Goal: Transaction & Acquisition: Purchase product/service

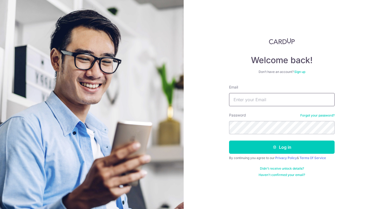
click at [241, 97] on input "Email" at bounding box center [282, 99] width 106 height 13
type input "[EMAIL_ADDRESS][DOMAIN_NAME]"
click at [229, 140] on button "Log in" at bounding box center [282, 146] width 106 height 13
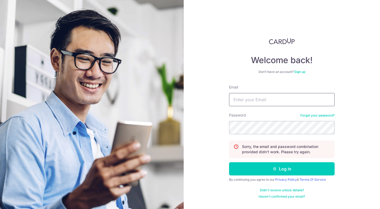
click at [241, 100] on input "Email" at bounding box center [282, 99] width 106 height 13
type input "[EMAIL_ADDRESS][DOMAIN_NAME]"
click at [229, 162] on button "Log in" at bounding box center [282, 168] width 106 height 13
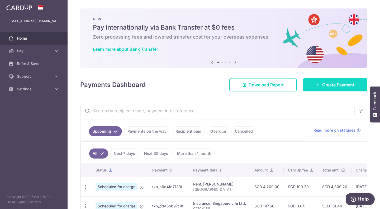
click at [317, 89] on link "Create Payment" at bounding box center [335, 84] width 64 height 13
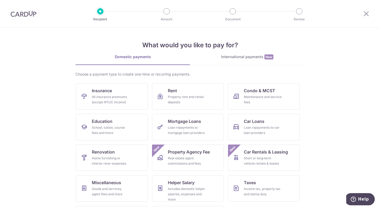
scroll to position [27, 0]
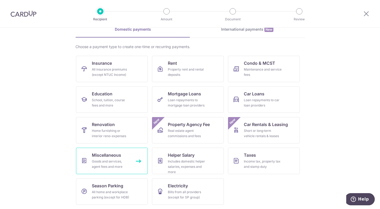
click at [112, 171] on link "Miscellaneous Goods and services, agent fees and more" at bounding box center [112, 161] width 72 height 26
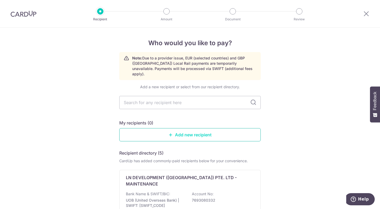
click at [191, 128] on link "Add new recipient" at bounding box center [190, 134] width 142 height 13
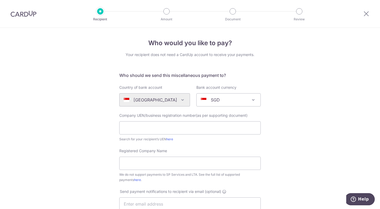
click at [171, 100] on div "Algeria Andorra Angola Anguilla Argentina Armenia Aruba Australia Austria Azerb…" at bounding box center [154, 99] width 71 height 13
click at [178, 102] on div "Algeria Andorra Angola Anguilla Argentina Armenia Aruba Australia Austria Azerb…" at bounding box center [154, 99] width 71 height 13
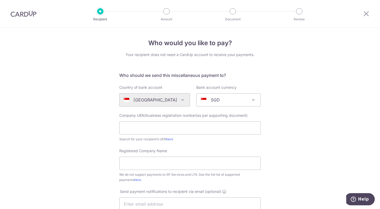
click at [178, 102] on div "Algeria Andorra Angola Anguilla Argentina Armenia Aruba Australia Austria Azerb…" at bounding box center [154, 99] width 71 height 13
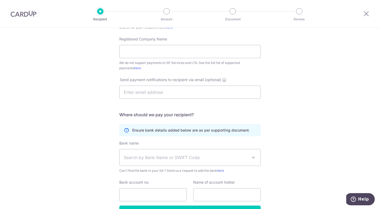
scroll to position [146, 0]
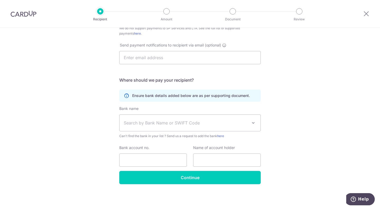
click at [369, 17] on div at bounding box center [366, 13] width 27 height 27
click at [368, 15] on icon at bounding box center [366, 13] width 6 height 7
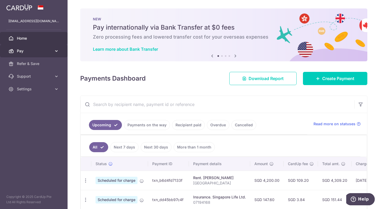
click at [56, 49] on icon at bounding box center [56, 50] width 5 height 5
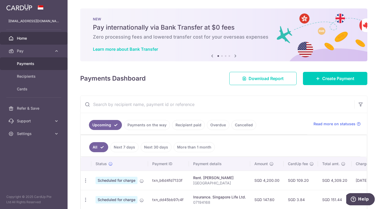
click at [42, 61] on span "Payments" at bounding box center [34, 63] width 35 height 5
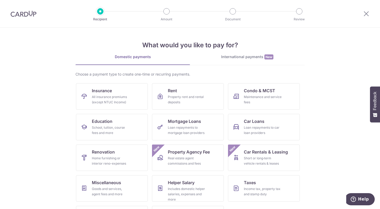
click at [238, 60] on link "International payments New" at bounding box center [247, 59] width 115 height 11
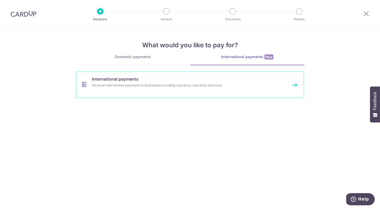
click at [172, 83] on div "Personal international payments to businesses including insurance, education an…" at bounding box center [183, 85] width 182 height 5
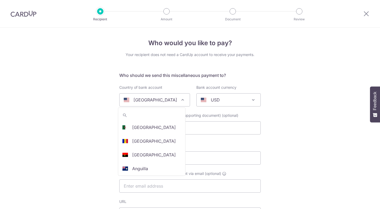
select select
click at [154, 100] on p "[GEOGRAPHIC_DATA]" at bounding box center [156, 100] width 44 height 6
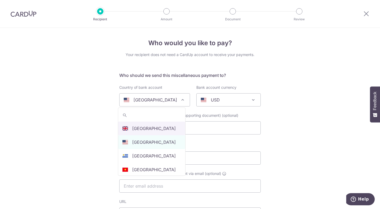
select select "77"
select select "[GEOGRAPHIC_DATA]"
select select
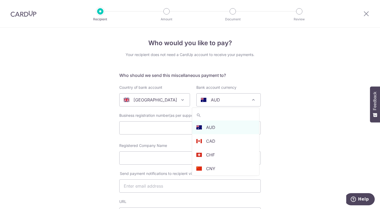
click at [217, 102] on div "AUD" at bounding box center [224, 100] width 47 height 6
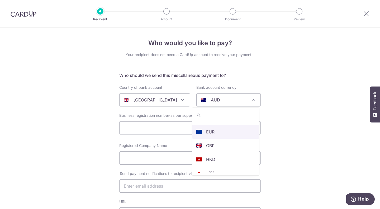
scroll to position [59, 0]
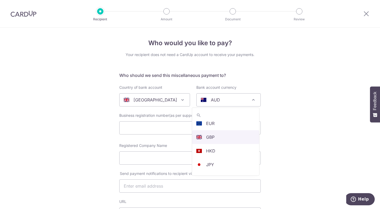
select select "10"
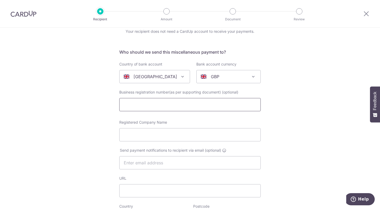
scroll to position [24, 0]
click at [162, 105] on input "text" at bounding box center [190, 103] width 142 height 13
paste input "15899757"
type input "15899757"
click at [170, 127] on div "Registered Company Name" at bounding box center [190, 130] width 142 height 22
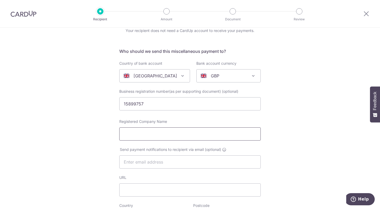
click at [170, 131] on input "Registered Company Name" at bounding box center [190, 133] width 142 height 13
paste input "KYNISI IVF Cryo"
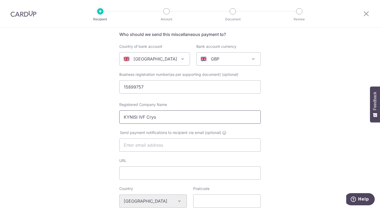
scroll to position [48, 0]
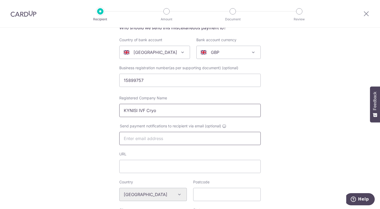
type input "KYNISI IVF Cryo"
click at [147, 139] on input "text" at bounding box center [190, 138] width 142 height 13
paste input "kosta@kynisi.com"
type input "kosta@kynisi.com"
click at [176, 160] on input "URL" at bounding box center [190, 166] width 142 height 13
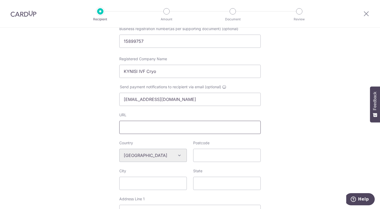
scroll to position [87, 0]
paste input "www.kynisi.com"
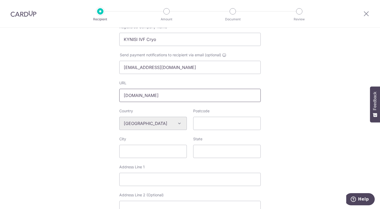
scroll to position [122, 0]
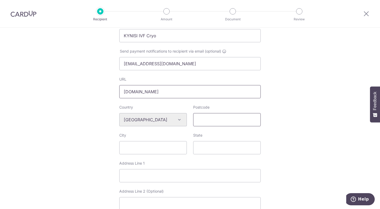
type input "www.kynisi.com"
click at [209, 117] on input "Postcode" at bounding box center [227, 119] width 68 height 13
paste input "SE1 5NA"
type input "SE1 5NA"
click at [169, 151] on input "City" at bounding box center [153, 147] width 68 height 13
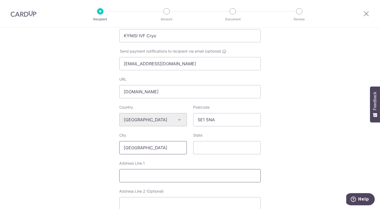
type input "London"
click at [178, 177] on input "Address Line 1" at bounding box center [190, 175] width 142 height 13
paste input "169 Old Kent Road"
type input "169 Old Kent Road"
click at [216, 147] on input "State" at bounding box center [227, 147] width 68 height 13
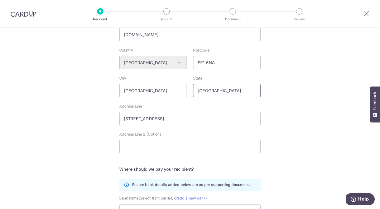
scroll to position [189, 0]
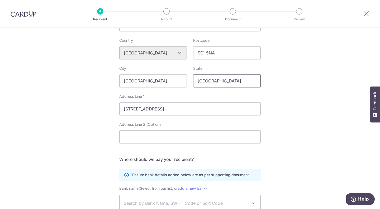
type input "London"
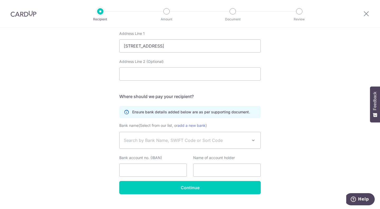
scroll to position [262, 0]
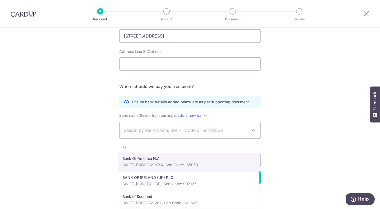
click at [157, 127] on span "Search by Bank Name, SWIFT Code or Sort Code" at bounding box center [190, 130] width 141 height 16
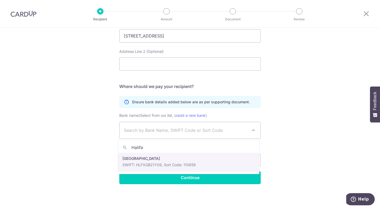
type input "Halifa"
select select "23398"
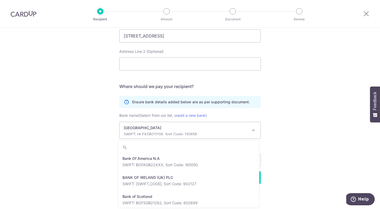
click at [196, 133] on p "SWIFT: HLFXGB21Y09, Sort Code: 110858" at bounding box center [186, 133] width 124 height 5
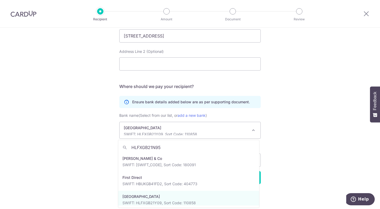
scroll to position [0, 0]
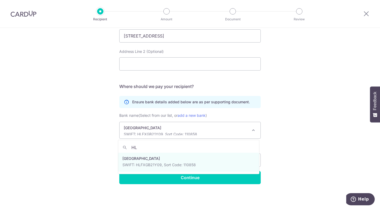
type input "H"
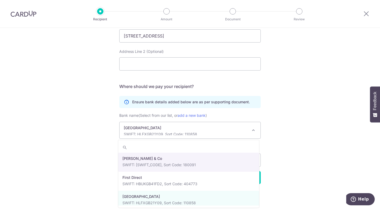
paste input "GB25HLFX11048214366462"
type input "GB25HLFX11048214366462"
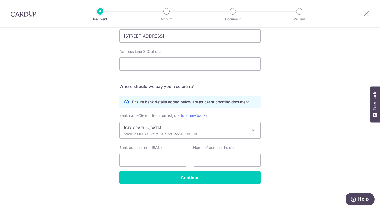
click at [251, 133] on span "HALIFAX SWIFT: HLFXGB21Y09, Sort Code: 110858" at bounding box center [190, 130] width 141 height 16
click at [191, 114] on link "add a new bank" at bounding box center [192, 115] width 28 height 4
click at [120, 122] on select "Bank Of America N.A BANK OF IRELAND (UK) PLC Bank of Scotland Bank of Scotland …" at bounding box center [119, 122] width 0 height 0
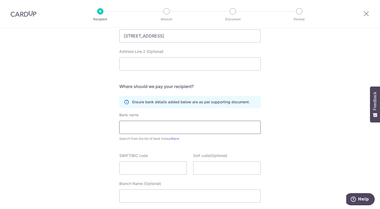
click at [177, 126] on input "text" at bounding box center [190, 127] width 142 height 13
paste input "Halifax Bank"
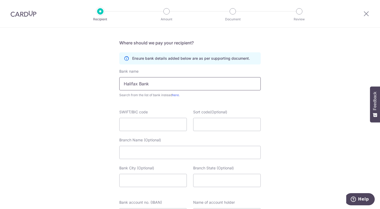
scroll to position [307, 0]
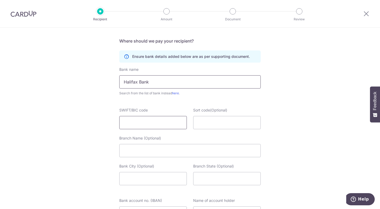
type input "Halifax Bank"
click at [156, 120] on input "SWIFT/BIC code" at bounding box center [153, 122] width 68 height 13
paste input "HLFXGB21N95"
type input "HLFXGB21N95"
click at [233, 124] on input "Sort code(Optional)" at bounding box center [227, 122] width 68 height 13
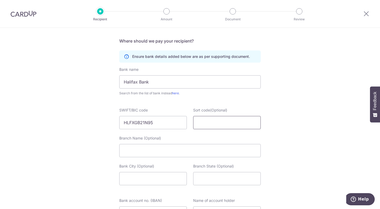
paste input "110482"
type input "110482"
click at [164, 153] on input "Branch Name (Optional)" at bounding box center [190, 150] width 142 height 13
paste input "Halifax Bank, Unit 7/8, 167 Moorgate, London EC2M"
type input "Halifax Bank, Unit 7/8, 167 Moorgate, London EC2M"
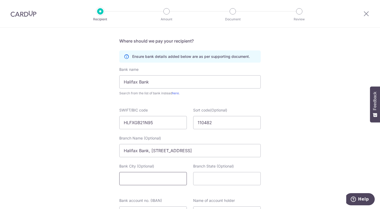
click at [153, 176] on input "Bank City (Optional)" at bounding box center [153, 178] width 68 height 13
type input "London"
click at [235, 181] on input "Branch State (Optional)" at bounding box center [227, 178] width 68 height 13
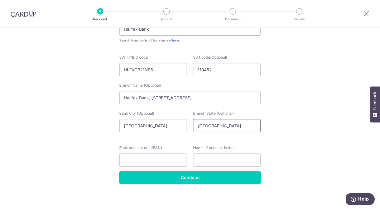
scroll to position [360, 0]
type input "London"
click at [162, 158] on input "Bank account no. (IBAN)" at bounding box center [153, 160] width 68 height 13
paste input "GB25HLFX11048214366462"
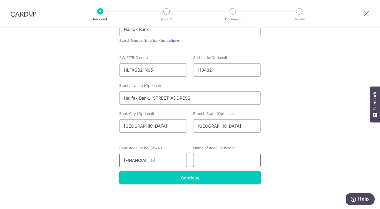
type input "GB25HLFX11048214366462"
click at [211, 158] on input "text" at bounding box center [227, 160] width 68 height 13
paste input "Konstantinos Kokkokios"
type input "Konstantinos Kokkokios"
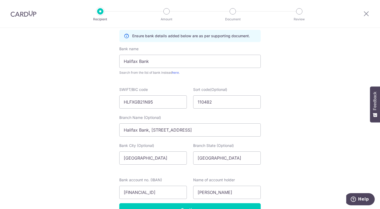
scroll to position [360, 0]
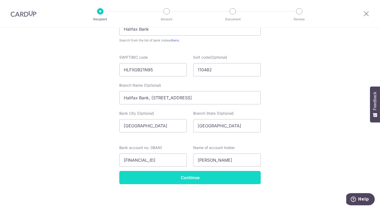
click at [217, 174] on input "Continue" at bounding box center [190, 177] width 142 height 13
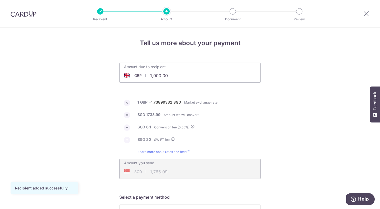
click at [154, 72] on input "1,000.00" at bounding box center [161, 75] width 82 height 12
type input "600.00"
type input "1,066.98"
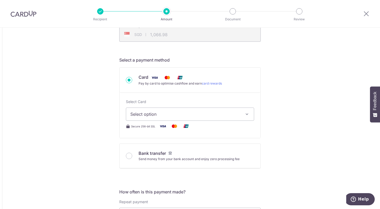
scroll to position [138, 0]
click at [239, 113] on button "Select option" at bounding box center [190, 113] width 128 height 13
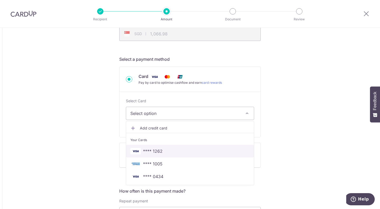
click at [196, 148] on span "**** 1262" at bounding box center [189, 151] width 119 height 6
type input "600.00"
type input "1,066.97"
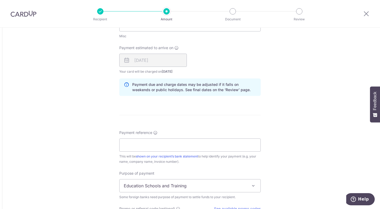
scroll to position [332, 0]
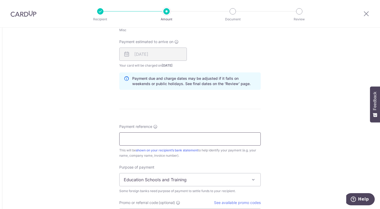
click at [181, 134] on input "Payment reference" at bounding box center [190, 138] width 142 height 13
paste input "1111522815C"
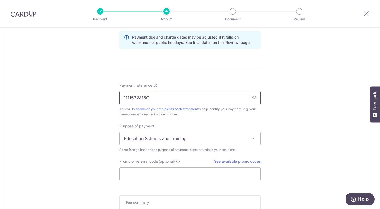
type input "1111522815C"
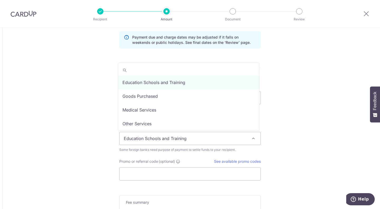
click at [231, 138] on span "Education Schools and Training" at bounding box center [190, 138] width 141 height 13
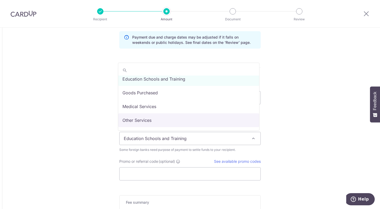
scroll to position [0, 0]
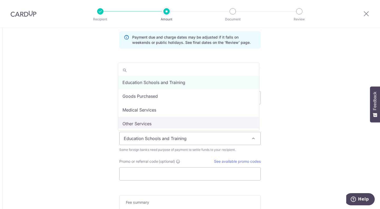
select select "Other Services"
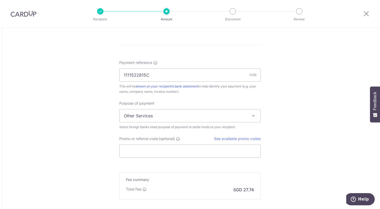
scroll to position [399, 0]
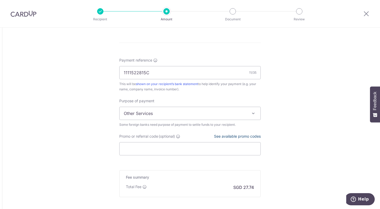
click at [222, 138] on link "See available promo codes" at bounding box center [237, 136] width 47 height 4
click at [169, 150] on input "Promo or referral code (optional)" at bounding box center [190, 148] width 142 height 13
paste input "GLOBE185"
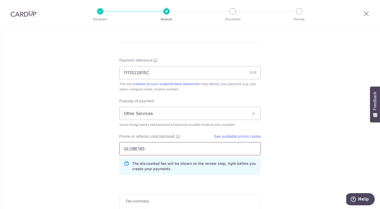
type input "GLOBE185"
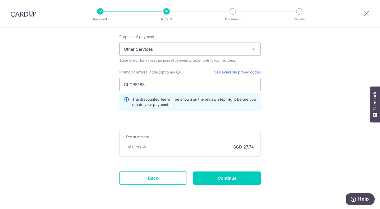
scroll to position [463, 0]
click at [225, 177] on input "Continue" at bounding box center [227, 177] width 68 height 13
type input "Create Schedule"
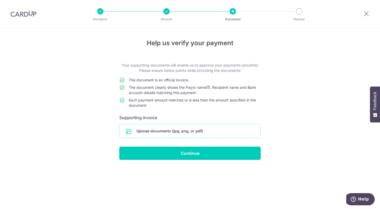
click at [189, 133] on input "file" at bounding box center [190, 131] width 141 height 14
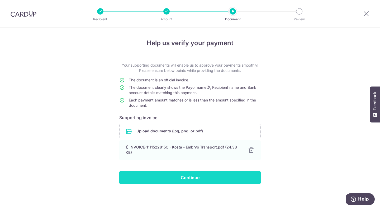
click at [199, 182] on input "Continue" at bounding box center [190, 177] width 142 height 13
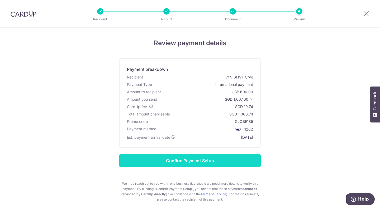
click at [241, 157] on input "Confirm Payment Setup" at bounding box center [190, 160] width 142 height 13
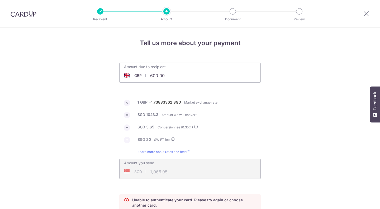
scroll to position [166, 0]
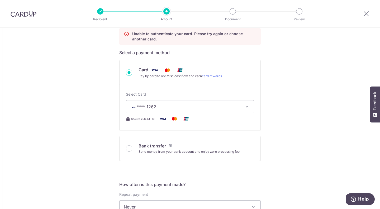
click at [223, 110] on button "**** 1262" at bounding box center [190, 106] width 128 height 13
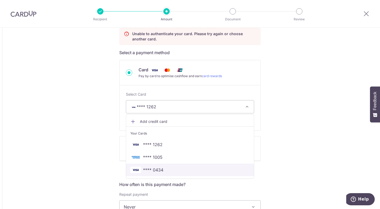
click at [216, 168] on span "**** 0434" at bounding box center [189, 170] width 119 height 6
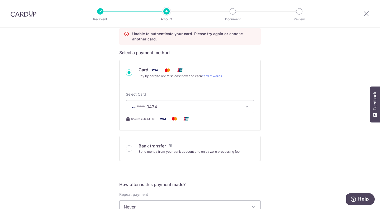
type input "600.00"
type input "1,066.93"
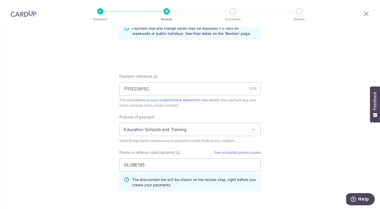
scroll to position [447, 0]
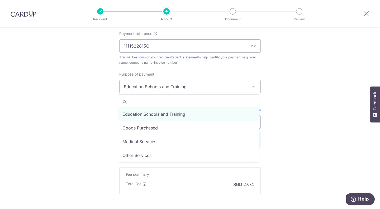
click at [202, 86] on span "Education Schools and Training" at bounding box center [190, 86] width 141 height 13
select select "Other Services"
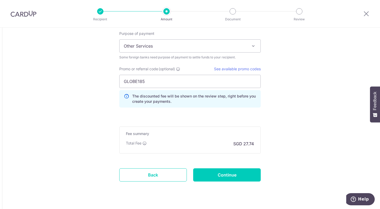
scroll to position [488, 0]
click at [243, 172] on input "Continue" at bounding box center [227, 174] width 68 height 13
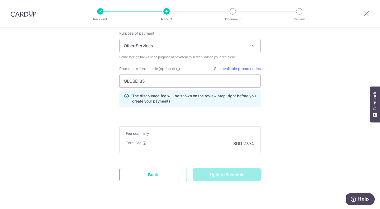
type input "Update Schedule"
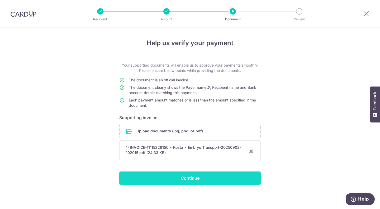
click at [205, 179] on input "Continue" at bounding box center [190, 177] width 142 height 13
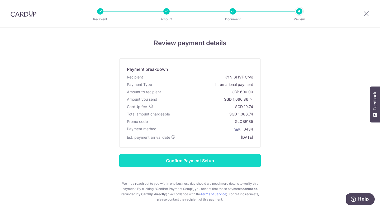
click at [209, 159] on input "Confirm Payment Setup" at bounding box center [190, 160] width 142 height 13
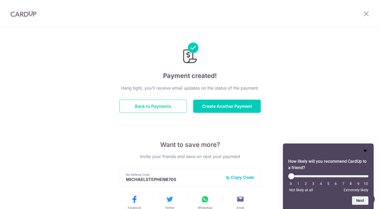
click at [363, 151] on icon "Hide survey" at bounding box center [365, 151] width 6 height 6
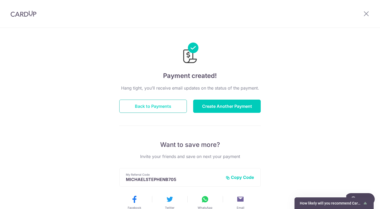
click at [162, 108] on button "Back to Payments" at bounding box center [153, 106] width 68 height 13
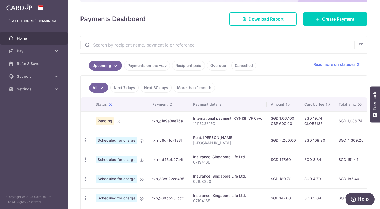
scroll to position [72, 0]
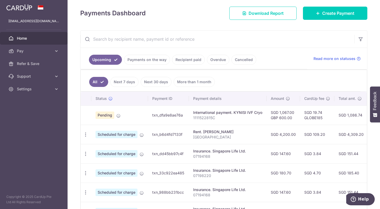
click at [232, 120] on td "International payment. KYNISI IVF Cryo 1111522815C" at bounding box center [228, 114] width 78 height 19
